Goal: Information Seeking & Learning: Learn about a topic

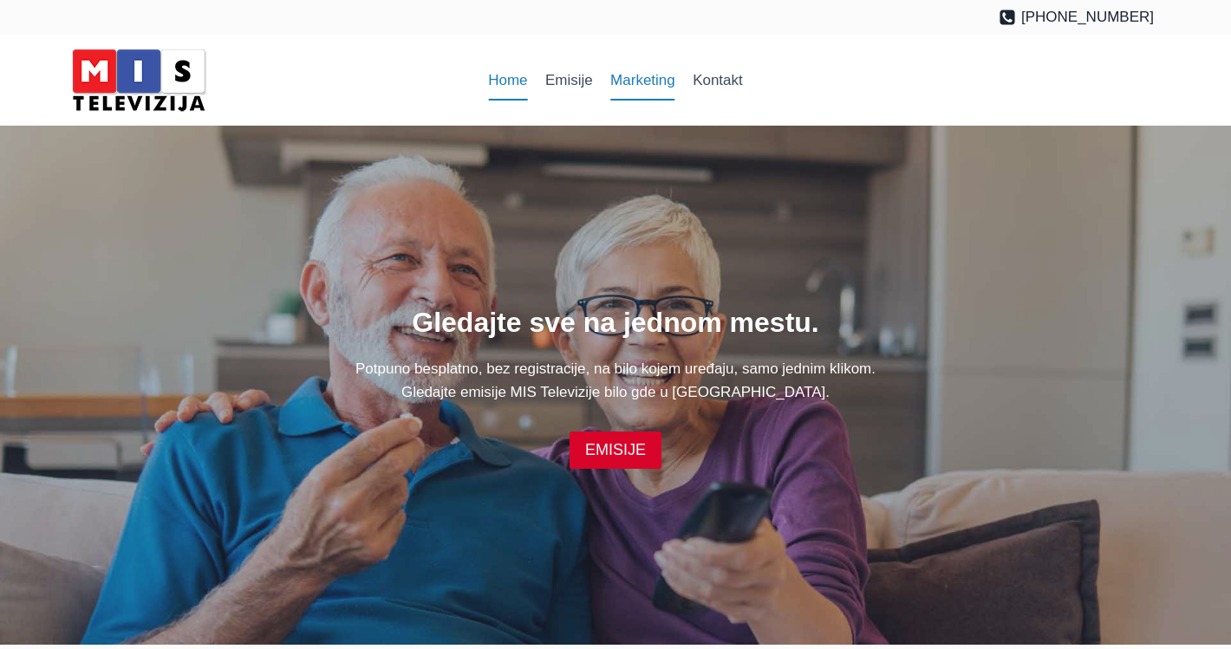
click at [639, 83] on link "Marketing" at bounding box center [643, 81] width 82 height 42
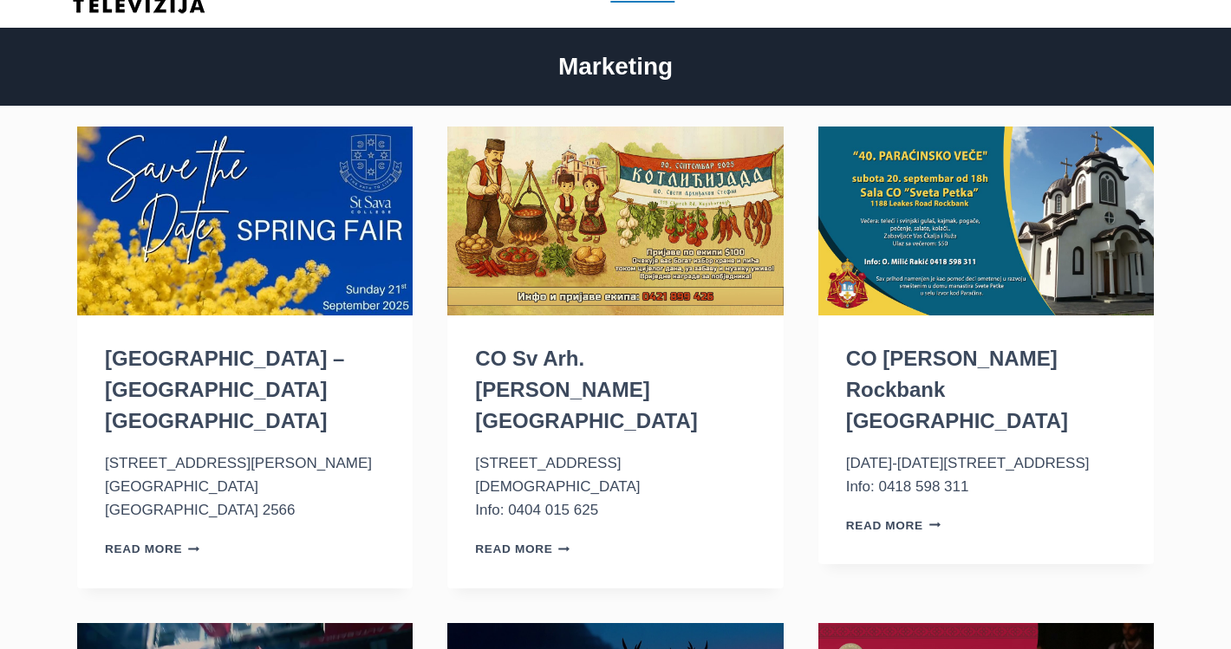
scroll to position [101, 0]
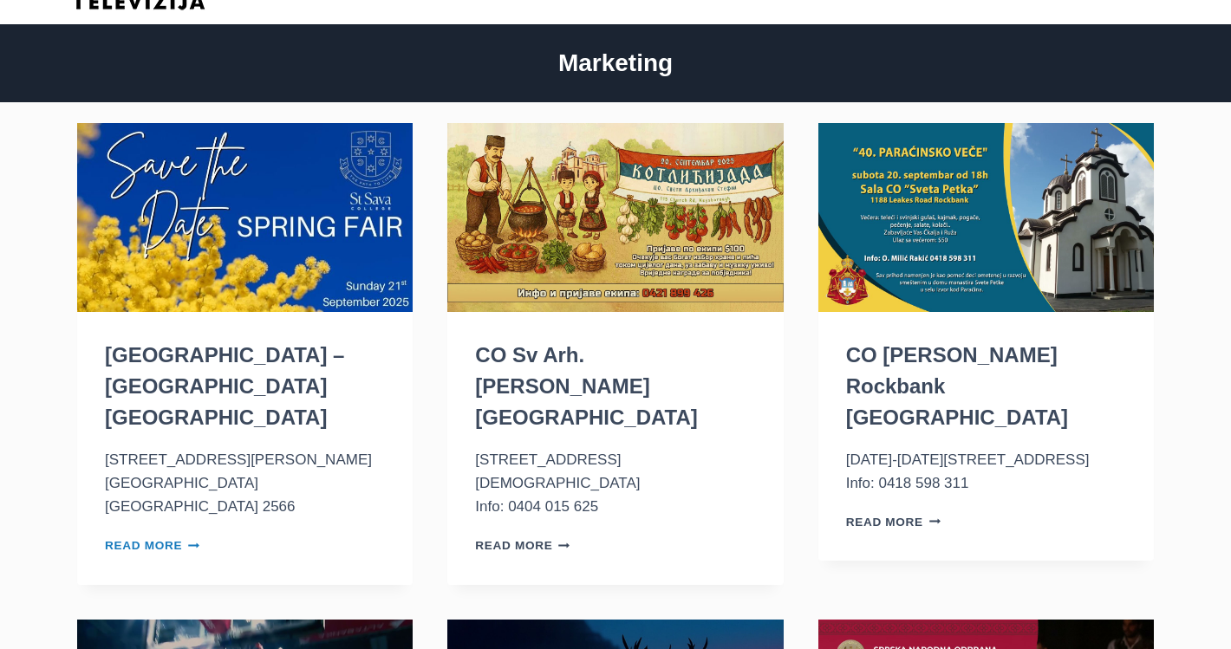
click at [155, 539] on link "Read More St Sava College – Varroville NSW Continue" at bounding box center [152, 545] width 95 height 13
